Goal: Task Accomplishment & Management: Use online tool/utility

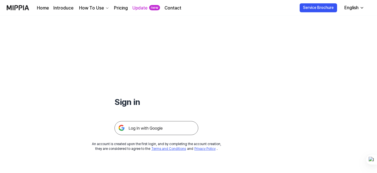
click at [147, 128] on img at bounding box center [157, 128] width 84 height 14
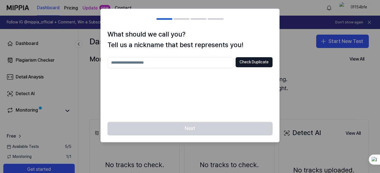
click at [134, 90] on div "Check Duplicate" at bounding box center [189, 86] width 165 height 58
click at [135, 64] on input "text" at bounding box center [170, 62] width 126 height 11
type input "***"
click at [255, 60] on button "Check Duplicate" at bounding box center [253, 62] width 37 height 10
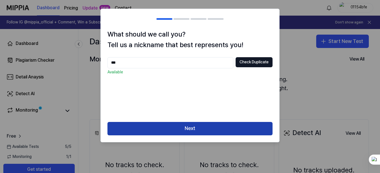
click at [179, 127] on button "Next" at bounding box center [189, 128] width 165 height 13
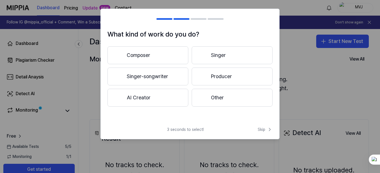
click at [143, 57] on button "Composer" at bounding box center [147, 55] width 81 height 18
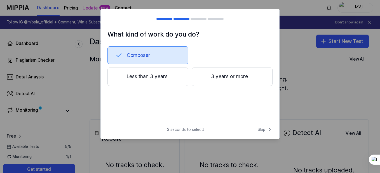
click at [157, 75] on button "Less than 3 years" at bounding box center [147, 77] width 81 height 18
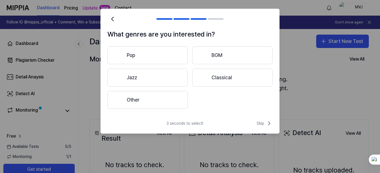
click at [214, 55] on button "BGM" at bounding box center [232, 55] width 80 height 18
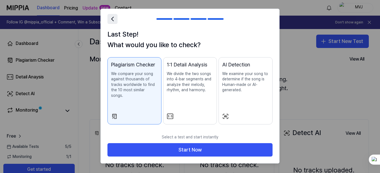
click at [113, 18] on icon at bounding box center [112, 19] width 8 height 8
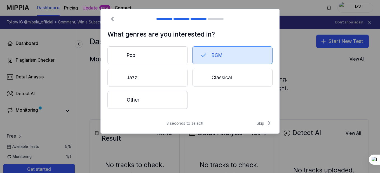
click at [132, 99] on button "Other" at bounding box center [147, 100] width 80 height 18
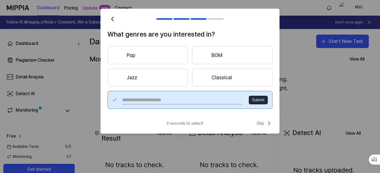
click at [132, 99] on input "text" at bounding box center [182, 100] width 120 height 9
type input "******"
click at [246, 88] on div "Pop BGM Jazz Classical ****** Submit" at bounding box center [189, 77] width 165 height 63
click at [259, 99] on button "Submit" at bounding box center [258, 100] width 19 height 9
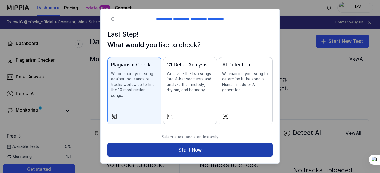
click at [207, 143] on button "Start Now" at bounding box center [189, 149] width 165 height 13
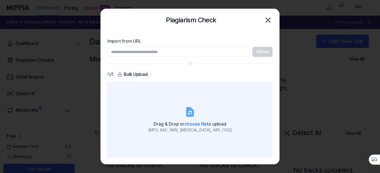
click at [194, 123] on span "choose file" at bounding box center [195, 124] width 22 height 5
click at [0, 0] on input "Drag & Drop or choose file to upload (MP3, AAC, WAV, [MEDICAL_DATA], AIFF, OGG)" at bounding box center [0, 0] width 0 height 0
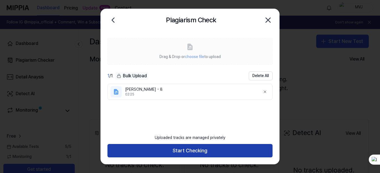
click at [231, 149] on button "Start Checking" at bounding box center [189, 150] width 165 height 13
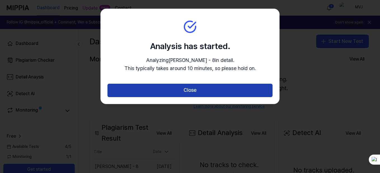
click at [191, 87] on button "Close" at bounding box center [189, 90] width 165 height 13
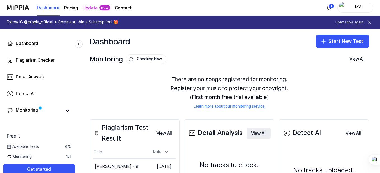
click at [256, 135] on button "View All" at bounding box center [258, 133] width 24 height 11
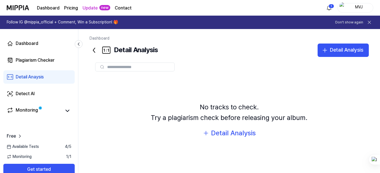
click at [95, 51] on icon at bounding box center [93, 50] width 9 height 9
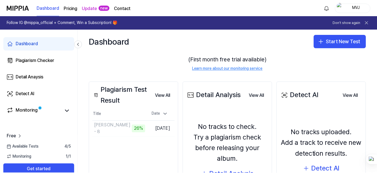
scroll to position [38, 0]
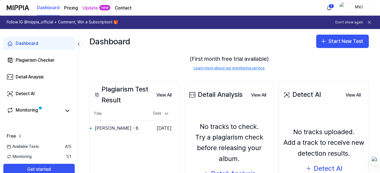
click at [351, 7] on div "MVJ" at bounding box center [359, 7] width 22 height 6
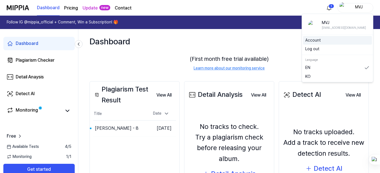
click at [314, 40] on link "Account" at bounding box center [337, 41] width 64 height 6
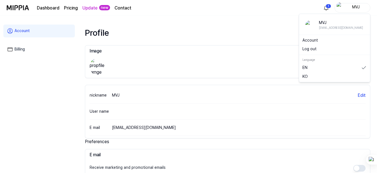
click at [357, 6] on div "MVJ" at bounding box center [356, 7] width 22 height 6
click at [324, 23] on div "MVJ" at bounding box center [341, 23] width 44 height 6
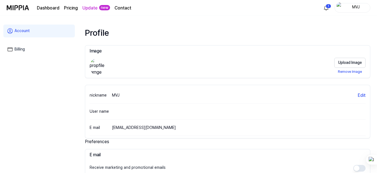
click at [51, 9] on link "Dashboard" at bounding box center [48, 8] width 23 height 7
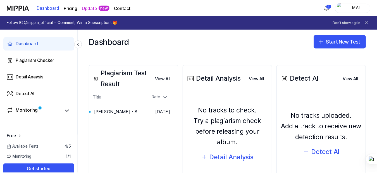
scroll to position [88, 0]
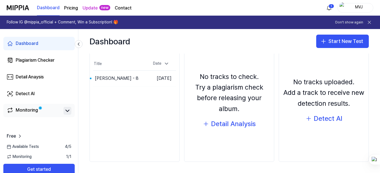
click at [68, 113] on icon at bounding box center [67, 111] width 7 height 7
click at [53, 167] on button "Get started" at bounding box center [38, 169] width 71 height 11
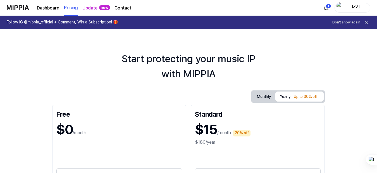
click at [48, 6] on link "Dashboard" at bounding box center [48, 8] width 23 height 7
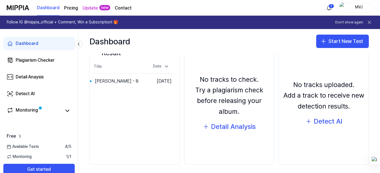
scroll to position [88, 0]
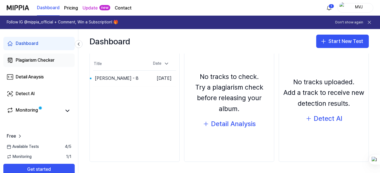
click at [41, 60] on div "Plagiarism Checker" at bounding box center [35, 60] width 39 height 7
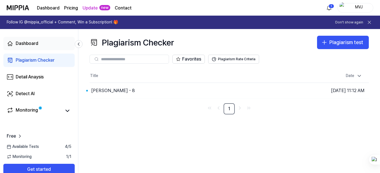
click at [37, 47] on div "Dashboard" at bounding box center [27, 43] width 23 height 7
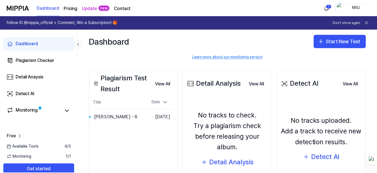
scroll to position [49, 0]
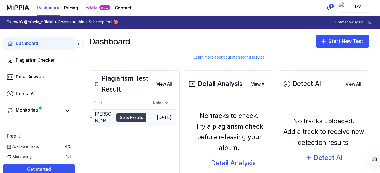
click at [120, 118] on button "Go to Results" at bounding box center [131, 117] width 30 height 9
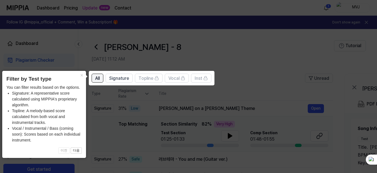
click at [97, 76] on span "All" at bounding box center [97, 78] width 4 height 7
click at [82, 76] on button "×" at bounding box center [81, 75] width 9 height 8
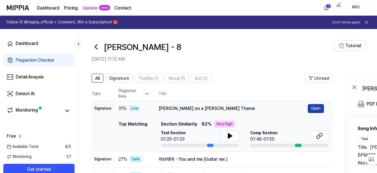
click at [315, 108] on button "Open" at bounding box center [316, 108] width 16 height 9
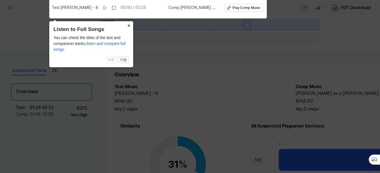
click at [129, 26] on button "×" at bounding box center [128, 25] width 9 height 8
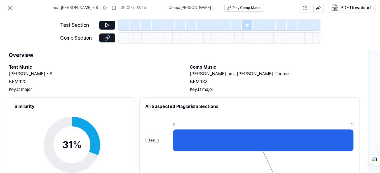
scroll to position [0, 108]
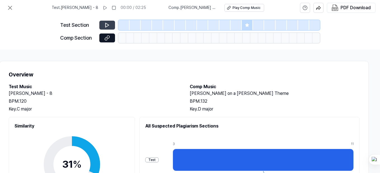
click at [105, 23] on icon at bounding box center [107, 25] width 6 height 6
click at [107, 22] on icon at bounding box center [107, 25] width 6 height 6
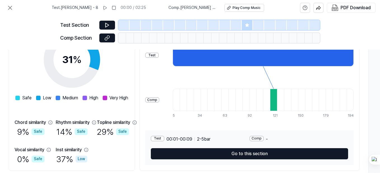
scroll to position [105, 108]
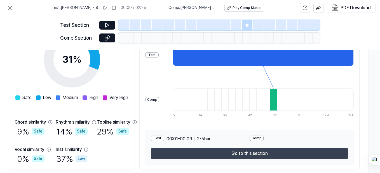
click at [269, 153] on button "Go to this section" at bounding box center [249, 153] width 197 height 11
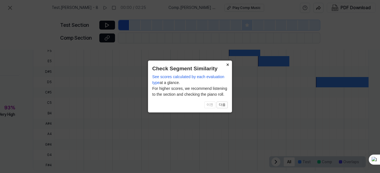
click at [226, 63] on button "×" at bounding box center [227, 65] width 9 height 8
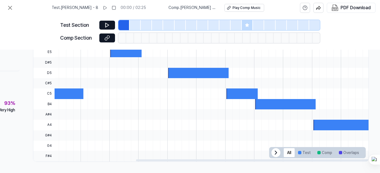
scroll to position [201, 74]
click at [145, 94] on div at bounding box center [145, 83] width 0 height 157
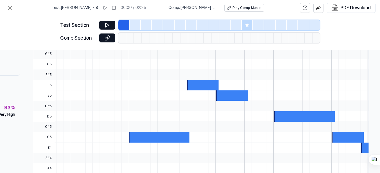
scroll to position [155, 74]
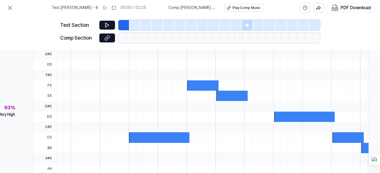
drag, startPoint x: 131, startPoint y: 100, endPoint x: 149, endPoint y: 73, distance: 32.2
click at [149, 49] on div at bounding box center [244, 49] width 462 height 0
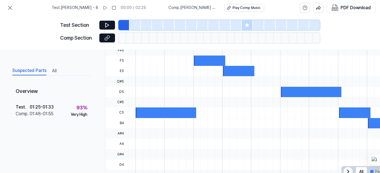
scroll to position [0, 107]
click at [108, 25] on icon at bounding box center [106, 25] width 3 height 4
click at [104, 8] on rect at bounding box center [103, 7] width 1 height 3
click at [103, 25] on button at bounding box center [107, 25] width 16 height 9
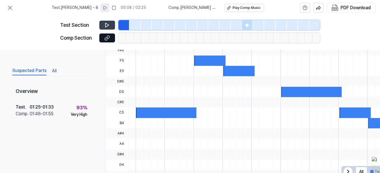
click at [105, 26] on icon at bounding box center [107, 25] width 6 height 6
click at [109, 27] on icon at bounding box center [107, 25] width 6 height 6
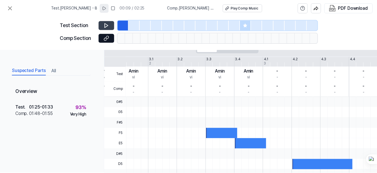
scroll to position [0, 93]
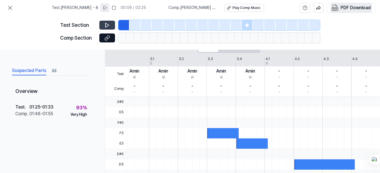
click at [345, 6] on div "PDF Download" at bounding box center [355, 7] width 30 height 7
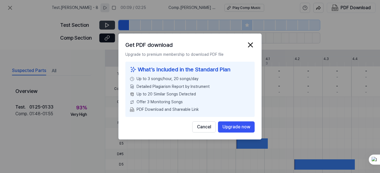
click at [192, 54] on p "Upgrade to premium membership to download PDF file" at bounding box center [189, 55] width 129 height 6
click at [231, 126] on button "Upgrade now" at bounding box center [236, 127] width 37 height 11
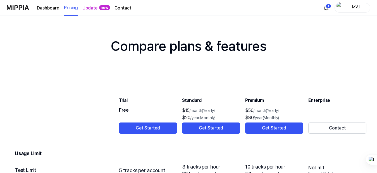
scroll to position [845, 0]
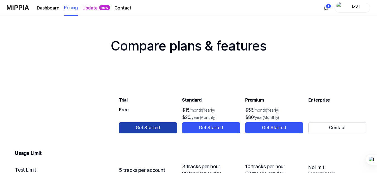
click at [145, 130] on button "Get Started" at bounding box center [148, 127] width 58 height 11
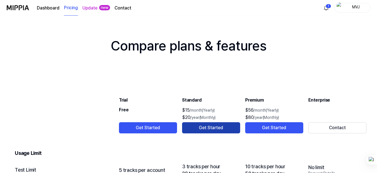
click at [190, 127] on button "Get Started" at bounding box center [211, 127] width 58 height 11
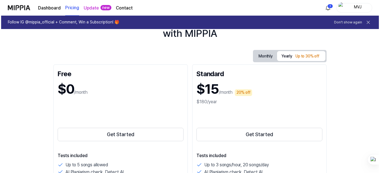
scroll to position [0, 0]
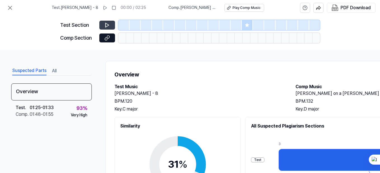
click at [110, 25] on button at bounding box center [107, 25] width 16 height 9
click at [109, 23] on icon at bounding box center [107, 25] width 6 height 6
click at [107, 9] on icon at bounding box center [104, 7] width 3 height 3
click at [107, 9] on icon at bounding box center [105, 8] width 4 height 4
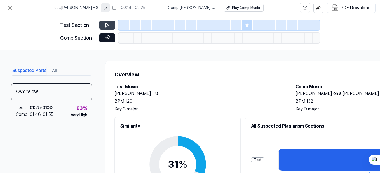
click at [104, 24] on button at bounding box center [107, 25] width 16 height 9
click at [337, 7] on img "button" at bounding box center [334, 7] width 7 height 7
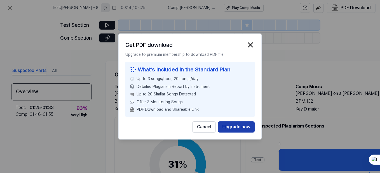
click at [235, 126] on button "Upgrade now" at bounding box center [236, 127] width 37 height 11
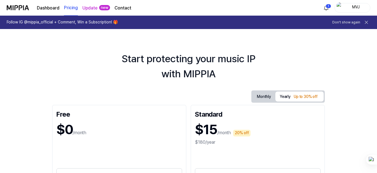
click at [219, 122] on div "$15 /month 20% off" at bounding box center [258, 129] width 126 height 19
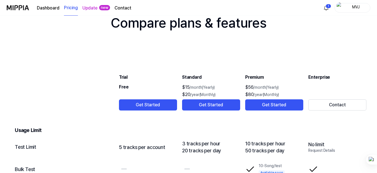
scroll to position [866, 0]
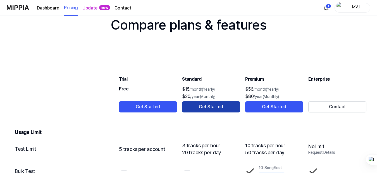
click at [207, 107] on button "Get Started" at bounding box center [211, 106] width 58 height 11
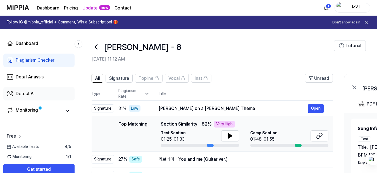
click at [21, 92] on div "Detect AI" at bounding box center [25, 94] width 19 height 7
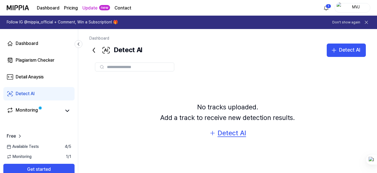
click at [232, 133] on div "Detect AI" at bounding box center [232, 133] width 29 height 11
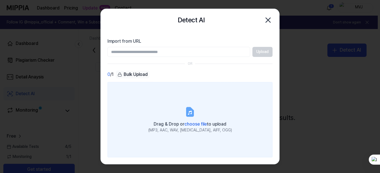
click at [194, 125] on span "choose file" at bounding box center [195, 124] width 22 height 5
click at [0, 0] on input "Drag & Drop or choose file to upload (MP3, AAC, WAV, [MEDICAL_DATA], AIFF, OGG)" at bounding box center [0, 0] width 0 height 0
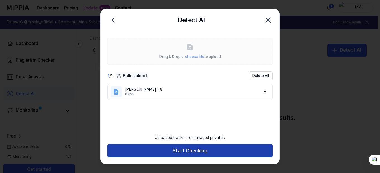
click at [203, 154] on button "Start Checking" at bounding box center [189, 150] width 165 height 13
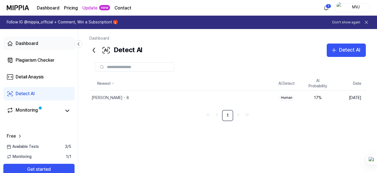
click at [39, 48] on link "Dashboard" at bounding box center [38, 43] width 71 height 13
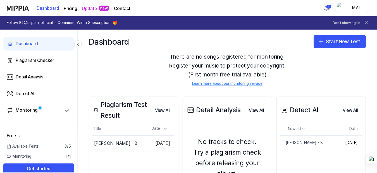
scroll to position [23, 0]
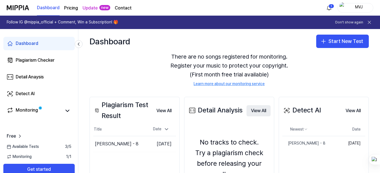
click at [254, 110] on button "View All" at bounding box center [258, 110] width 24 height 11
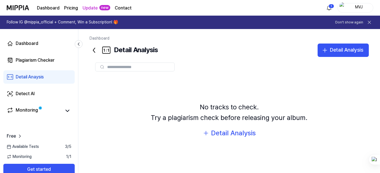
click at [93, 49] on icon at bounding box center [93, 50] width 9 height 9
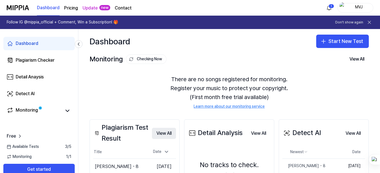
click at [167, 134] on button "View All" at bounding box center [164, 133] width 24 height 11
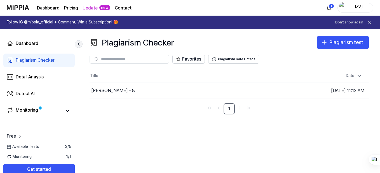
click at [79, 43] on icon at bounding box center [78, 44] width 1 height 3
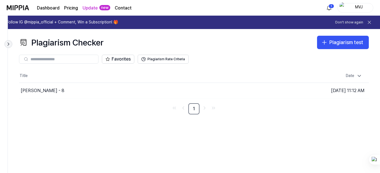
click at [9, 45] on icon at bounding box center [9, 44] width 6 height 6
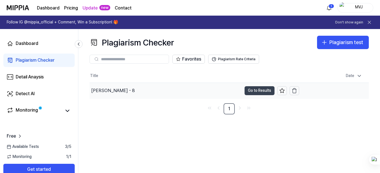
click at [253, 89] on button "Go to Results" at bounding box center [259, 90] width 30 height 9
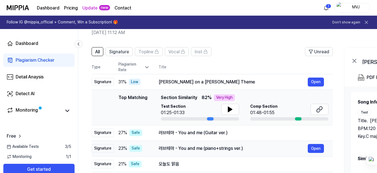
scroll to position [26, 0]
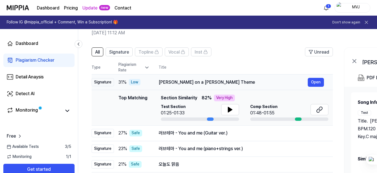
drag, startPoint x: 159, startPoint y: 82, endPoint x: 233, endPoint y: 81, distance: 73.8
click at [233, 81] on div "[PERSON_NAME] on a [PERSON_NAME] Theme" at bounding box center [233, 82] width 149 height 7
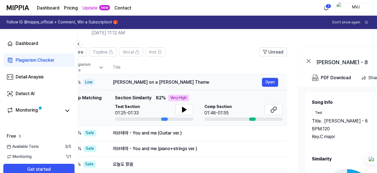
scroll to position [0, 45]
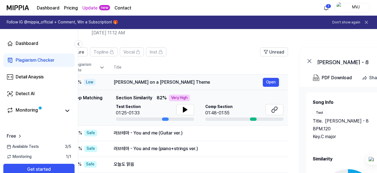
drag, startPoint x: 227, startPoint y: 84, endPoint x: 182, endPoint y: 81, distance: 45.1
click at [182, 81] on div "[PERSON_NAME] on a [PERSON_NAME] Theme" at bounding box center [188, 82] width 149 height 7
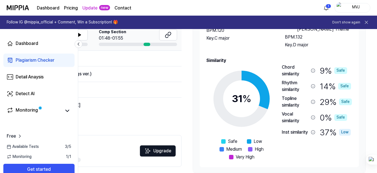
scroll to position [101, 0]
click at [154, 62] on div "러브테마 - You and me (Guitar ver.) Open" at bounding box center [90, 58] width 166 height 9
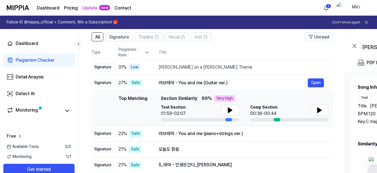
scroll to position [41, 0]
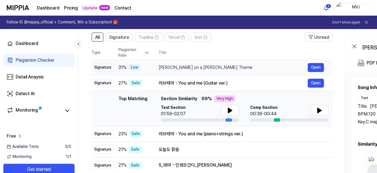
click at [170, 65] on div "[PERSON_NAME] on a [PERSON_NAME] Theme" at bounding box center [233, 67] width 149 height 7
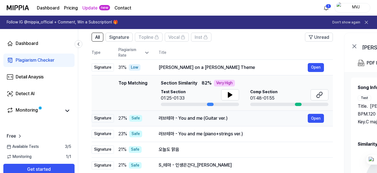
click at [202, 121] on div "러브테마 - You and me (Guitar ver.)" at bounding box center [233, 118] width 149 height 7
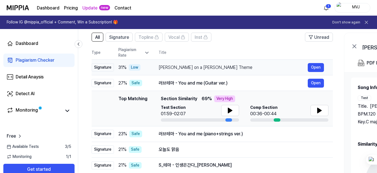
click at [192, 68] on div "[PERSON_NAME] on a [PERSON_NAME] Theme" at bounding box center [233, 67] width 149 height 7
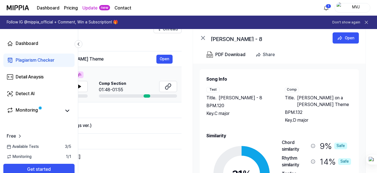
scroll to position [49, 0]
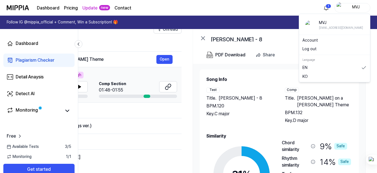
click at [355, 6] on div "MVJ" at bounding box center [356, 7] width 22 height 6
click at [309, 48] on button "Log out" at bounding box center [335, 49] width 64 height 6
